Goal: Transaction & Acquisition: Purchase product/service

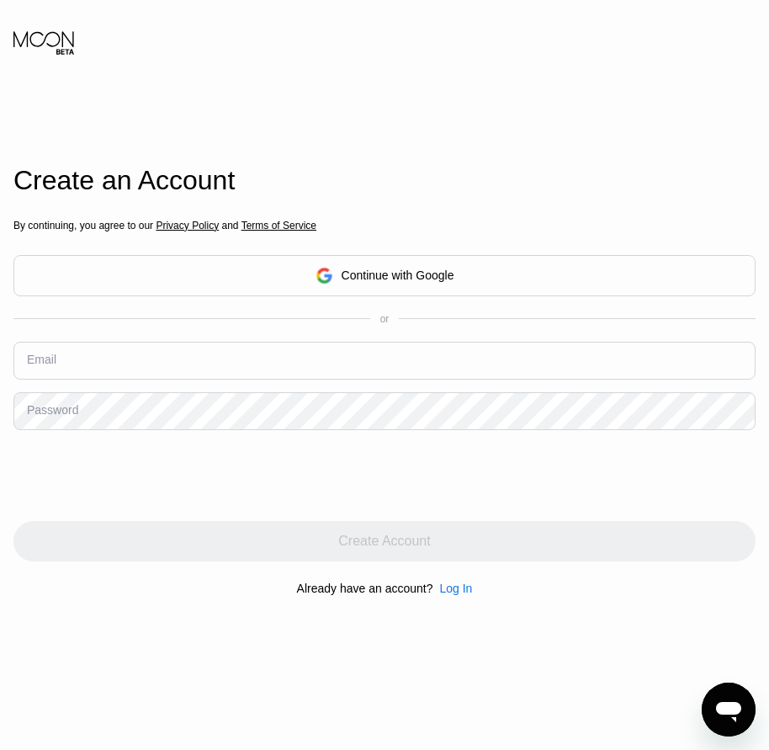
drag, startPoint x: 47, startPoint y: 366, endPoint x: 35, endPoint y: 361, distance: 12.8
click at [35, 361] on div "Email" at bounding box center [41, 359] width 29 height 13
drag, startPoint x: 57, startPoint y: 368, endPoint x: 65, endPoint y: 376, distance: 11.3
click at [57, 369] on input "text" at bounding box center [384, 361] width 742 height 38
paste input "[EMAIL_ADDRESS][DOMAIN_NAME]"
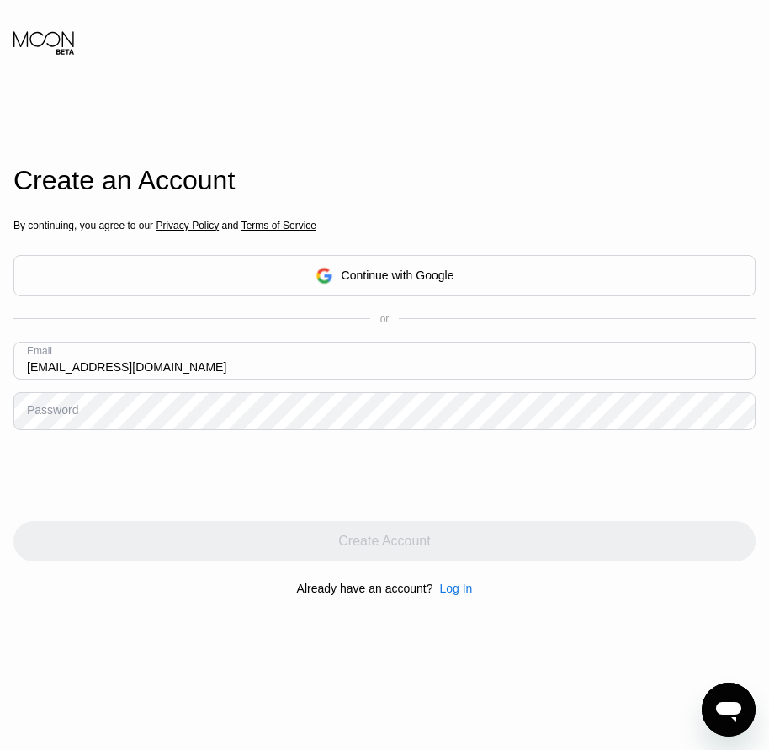
type input "[EMAIL_ADDRESS][DOMAIN_NAME]"
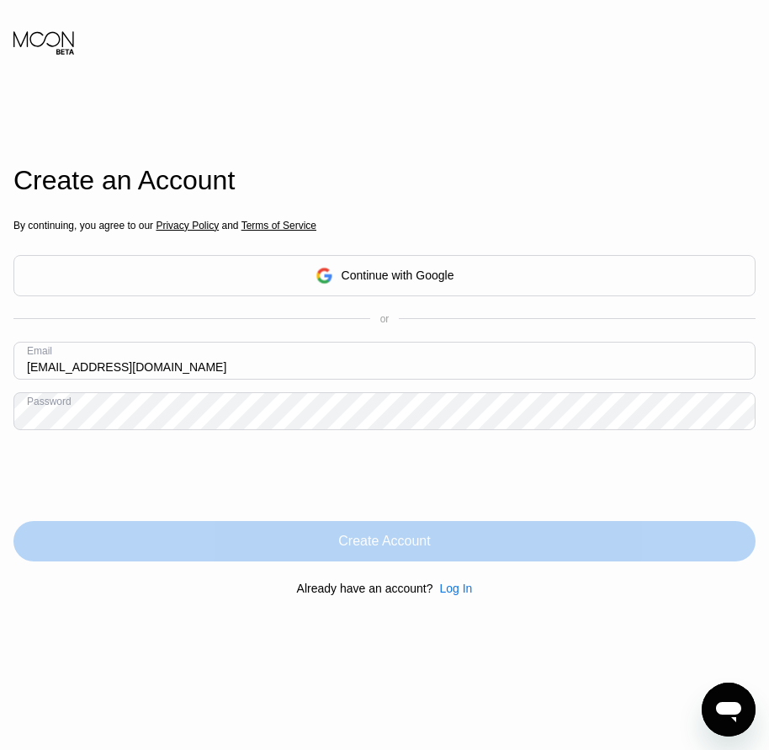
click at [452, 537] on div "Create Account" at bounding box center [384, 541] width 742 height 40
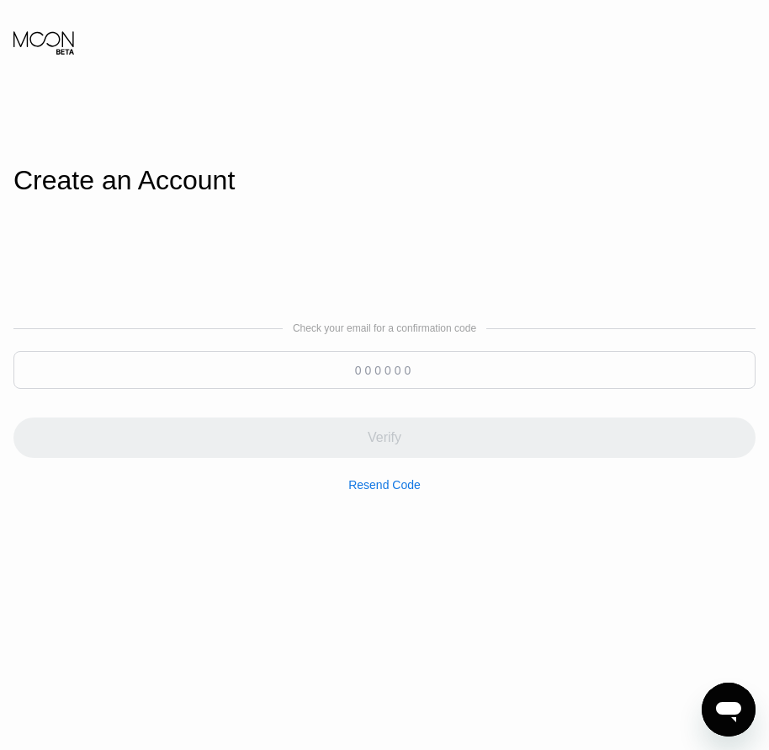
paste input "274869"
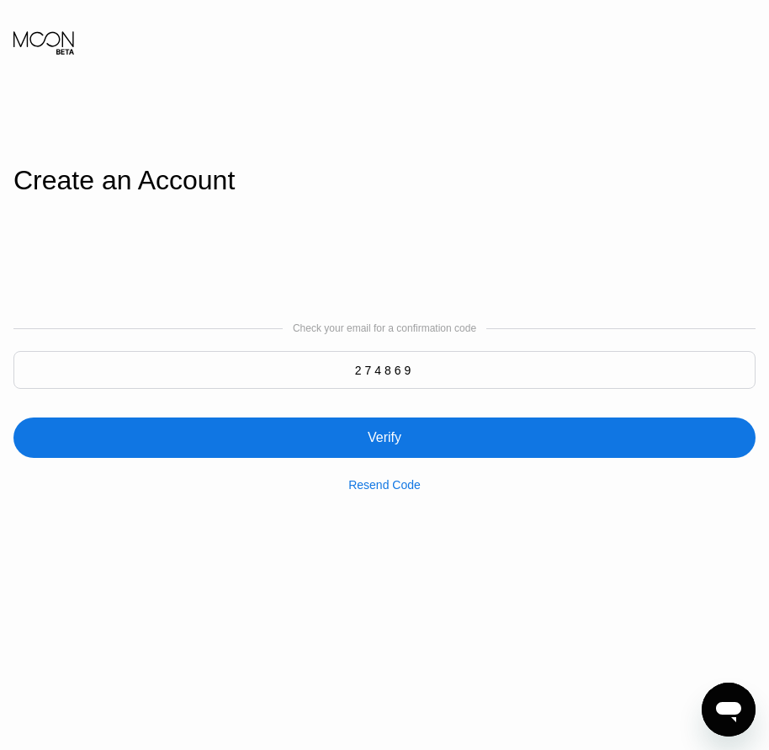
type input "274869"
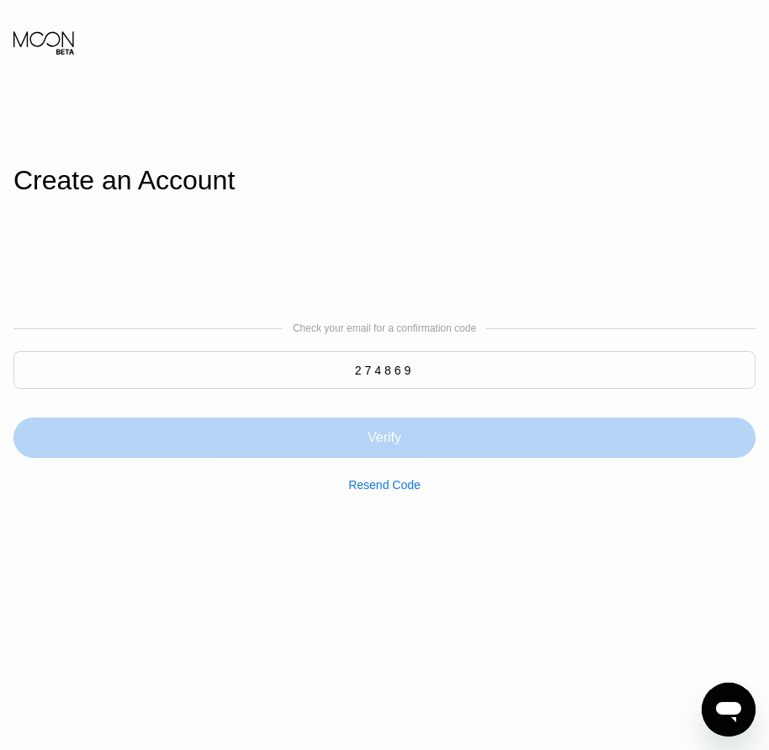
click at [404, 448] on div "Verify" at bounding box center [384, 438] width 742 height 40
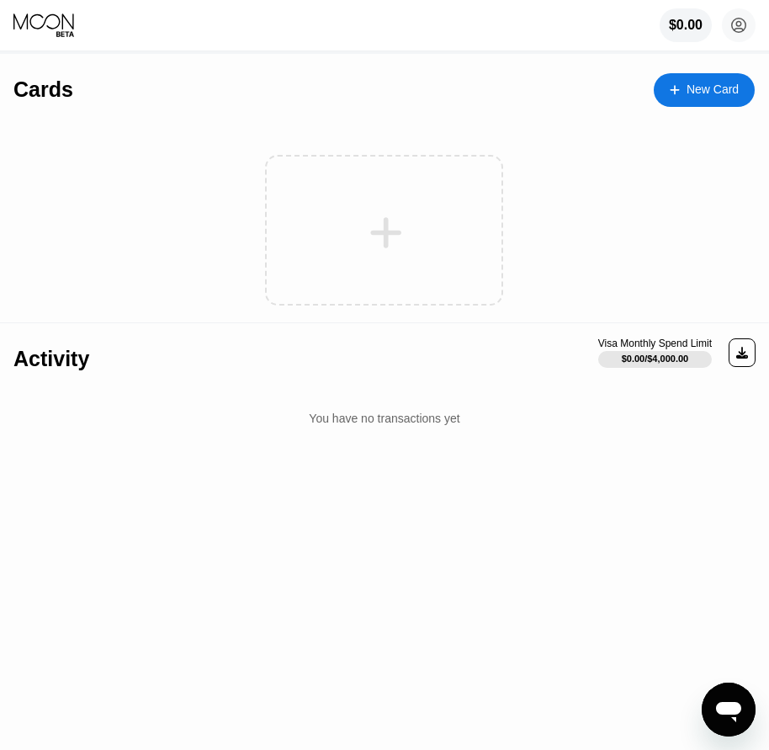
click at [729, 103] on div "New Card" at bounding box center [704, 90] width 101 height 34
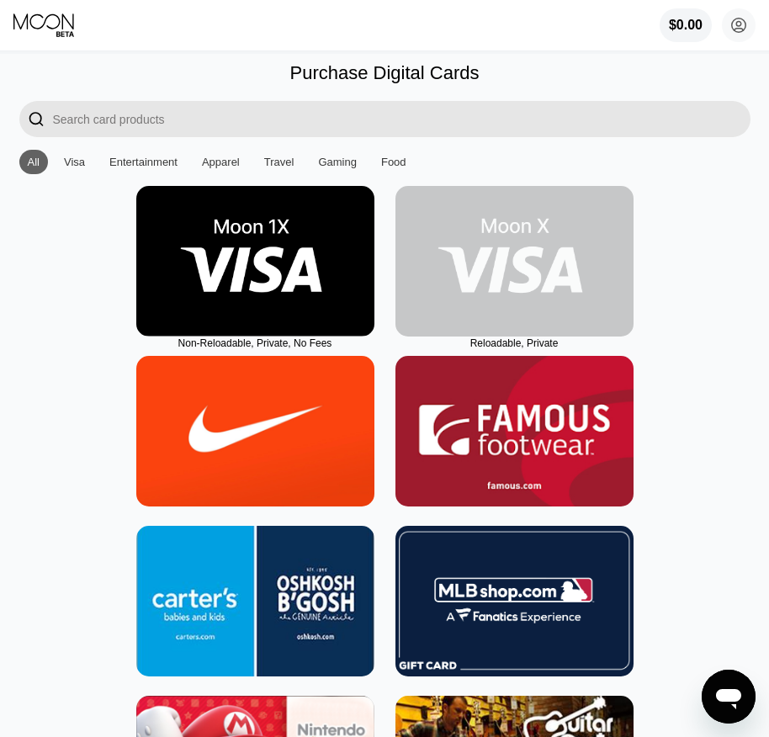
click at [534, 281] on img at bounding box center [515, 261] width 238 height 151
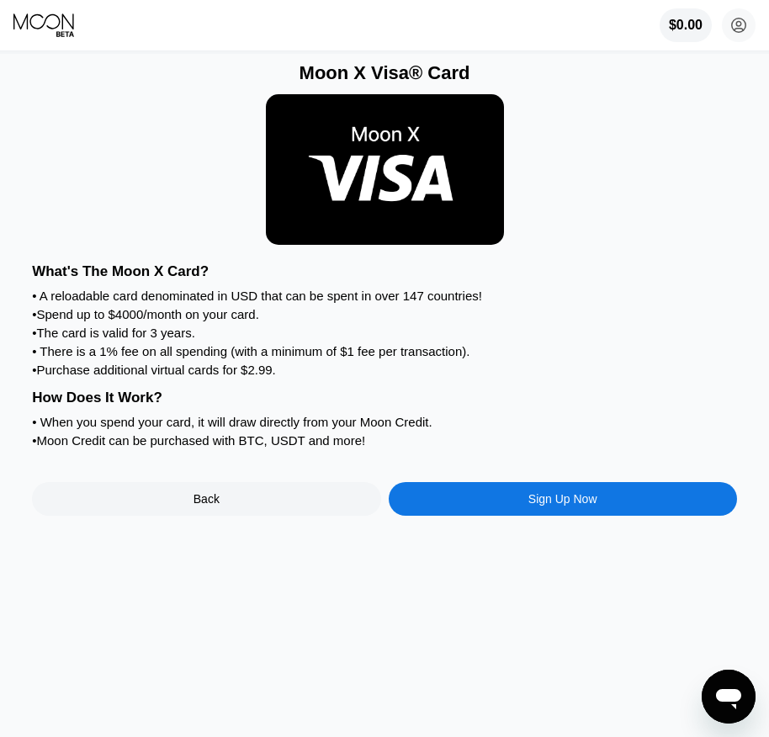
click at [623, 516] on div "Sign Up Now" at bounding box center [563, 499] width 348 height 34
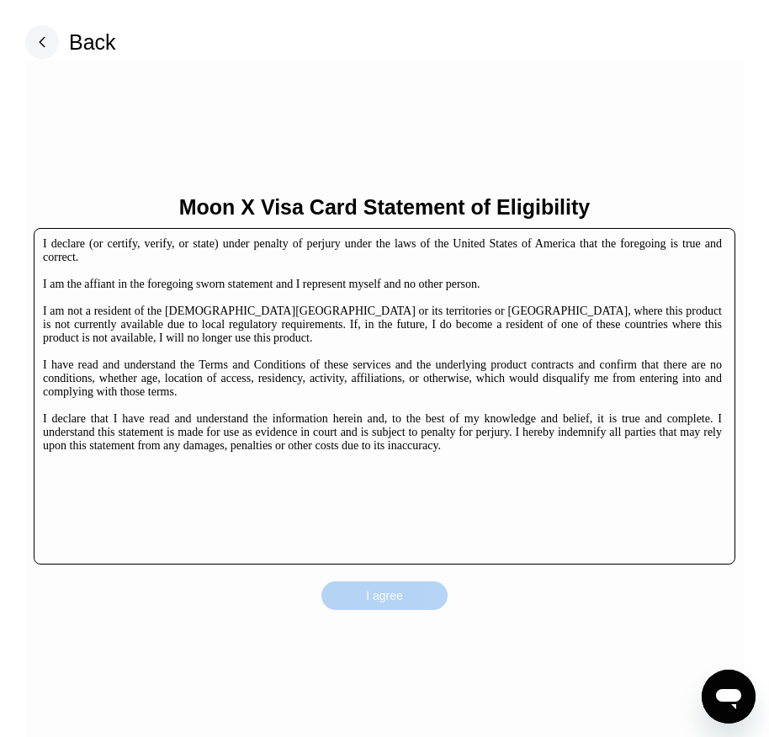
click at [410, 589] on div "I agree" at bounding box center [385, 596] width 126 height 29
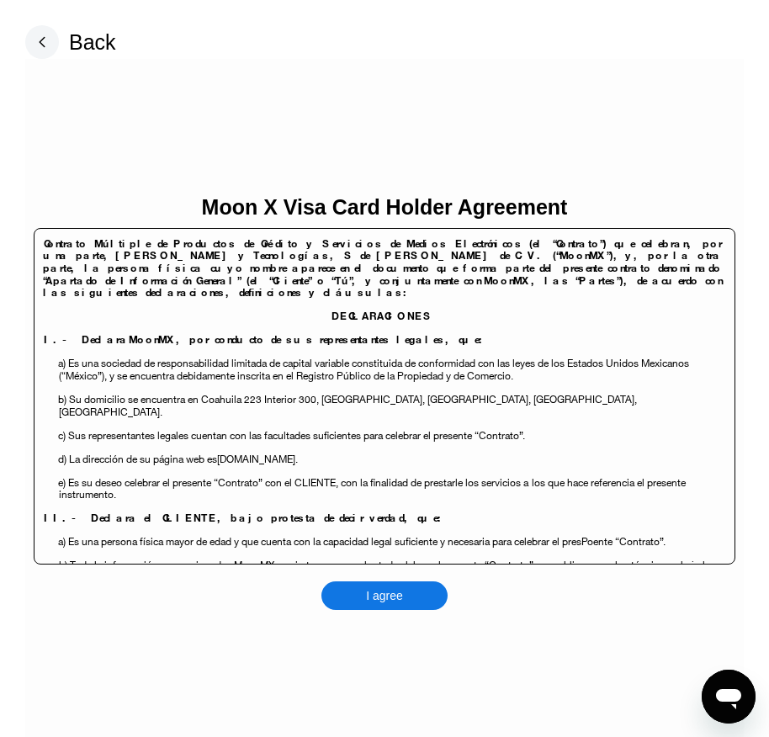
click at [422, 582] on div "I agree" at bounding box center [385, 596] width 126 height 29
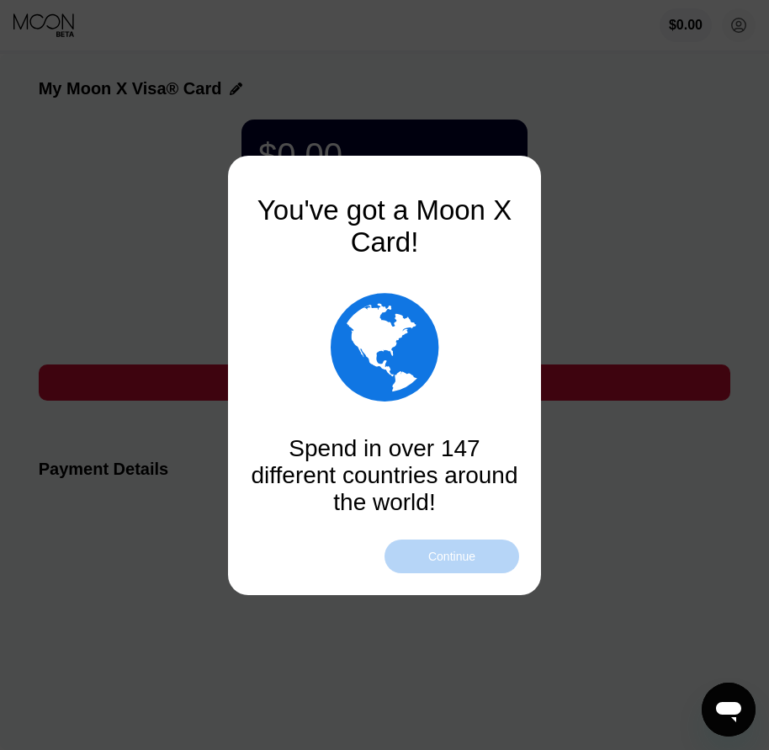
click at [476, 563] on div "Continue" at bounding box center [451, 556] width 47 height 13
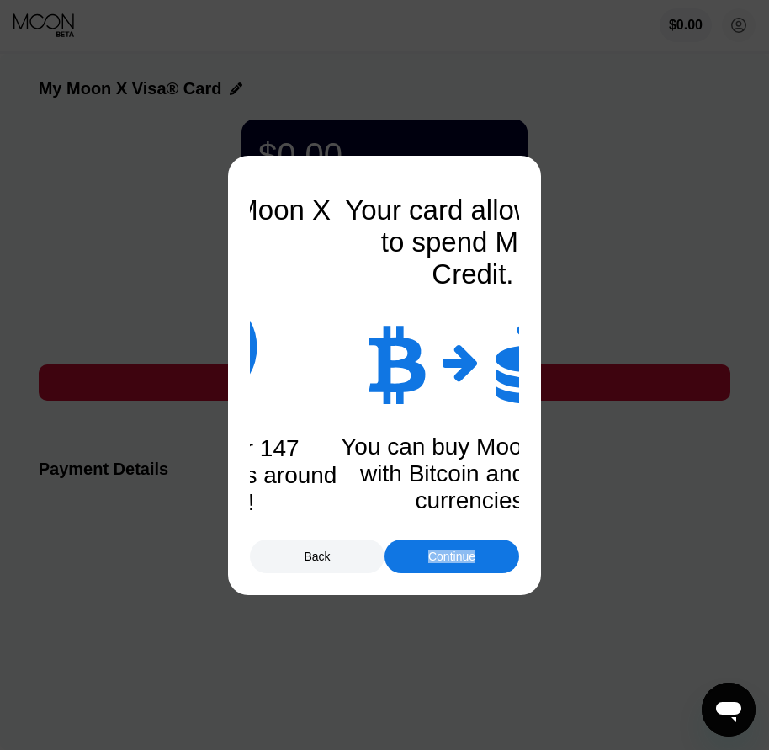
click at [476, 563] on div "Continue" at bounding box center [451, 556] width 47 height 13
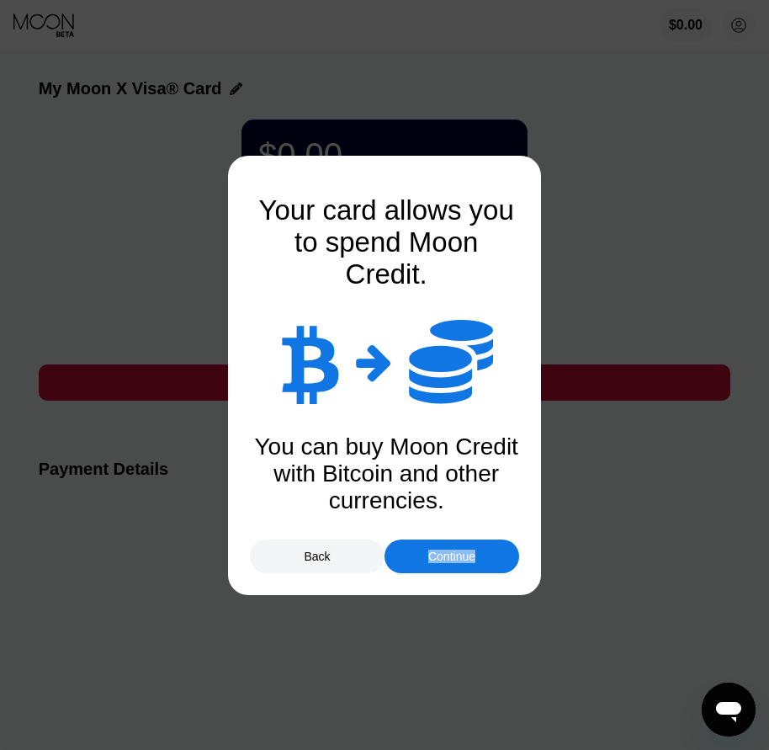
click at [476, 563] on div "Continue" at bounding box center [451, 556] width 47 height 13
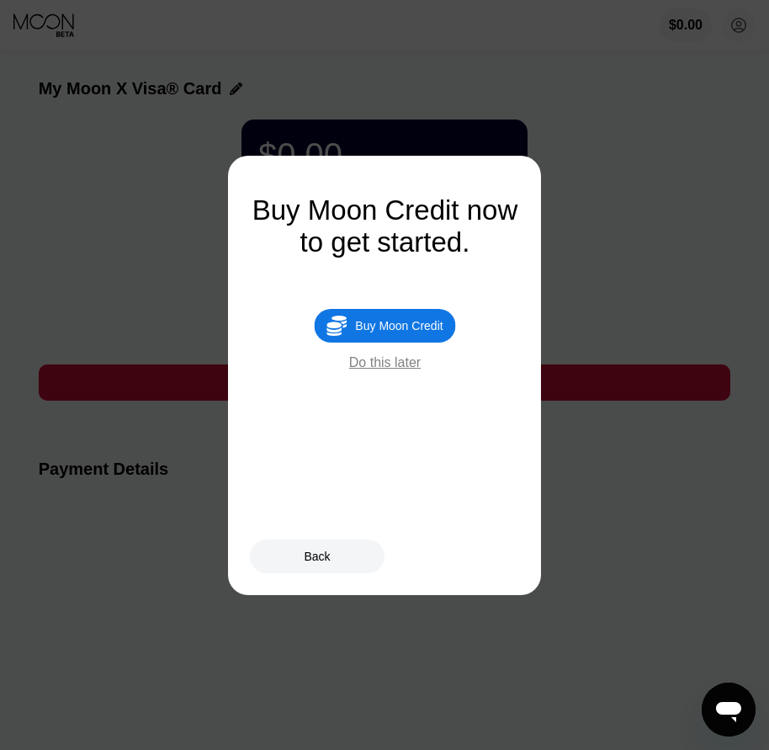
click at [410, 332] on div "Buy Moon Credit" at bounding box center [399, 325] width 88 height 13
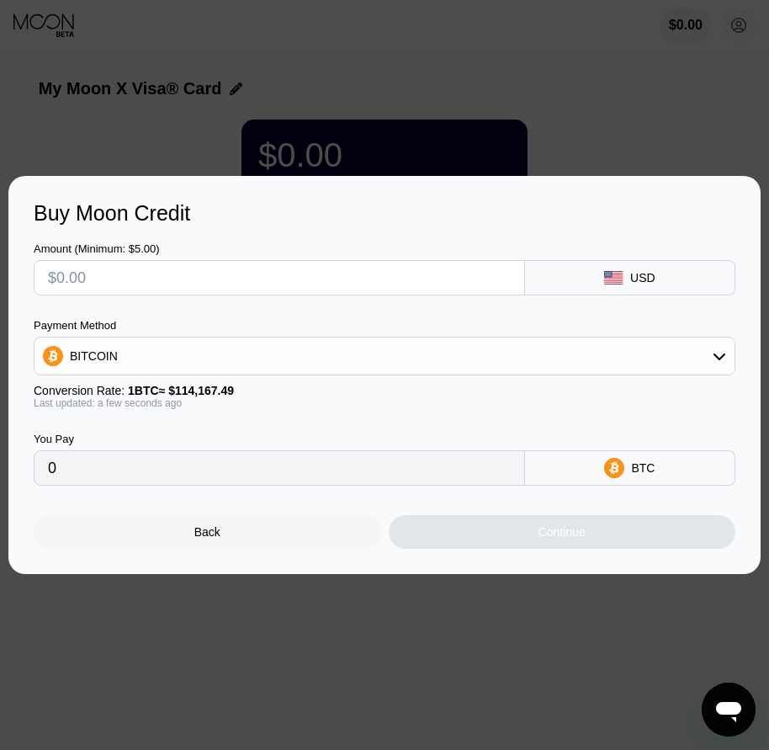
click at [275, 532] on div "Back" at bounding box center [208, 532] width 348 height 34
